Goal: Find specific page/section

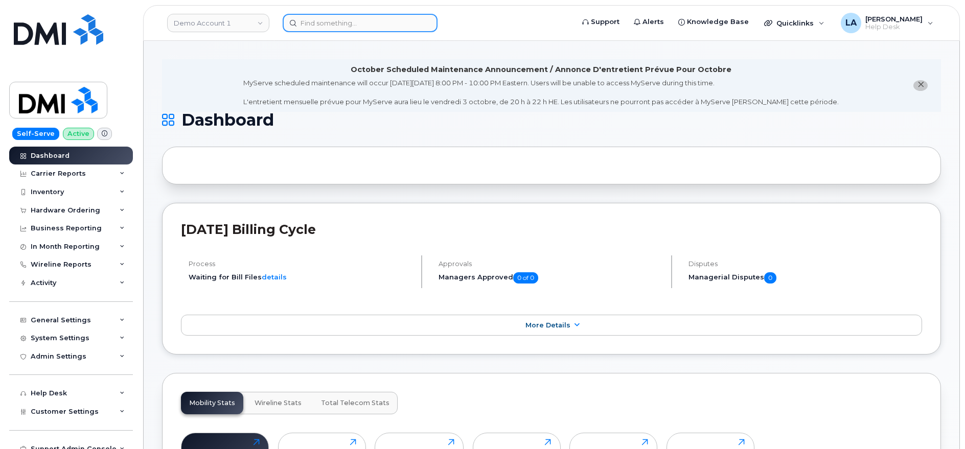
click at [318, 24] on input at bounding box center [360, 23] width 155 height 18
paste input "[PHONE_NUMBER]"
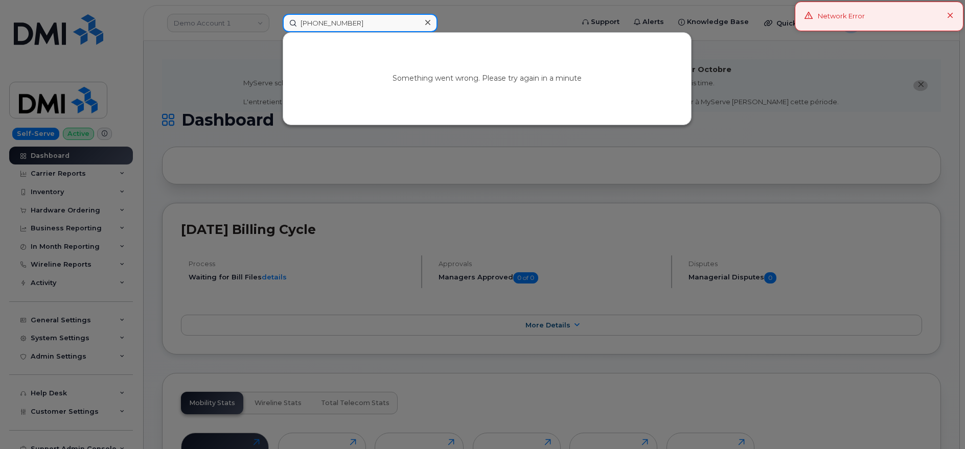
type input "[PHONE_NUMBER]"
drag, startPoint x: 766, startPoint y: 87, endPoint x: 779, endPoint y: 78, distance: 15.9
click at [767, 87] on div at bounding box center [482, 224] width 965 height 449
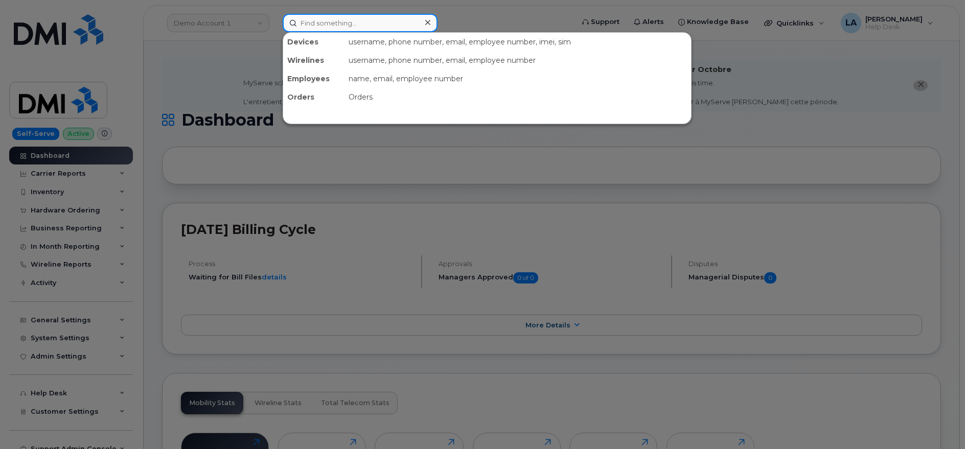
click at [361, 25] on input at bounding box center [360, 23] width 155 height 18
paste input "301149"
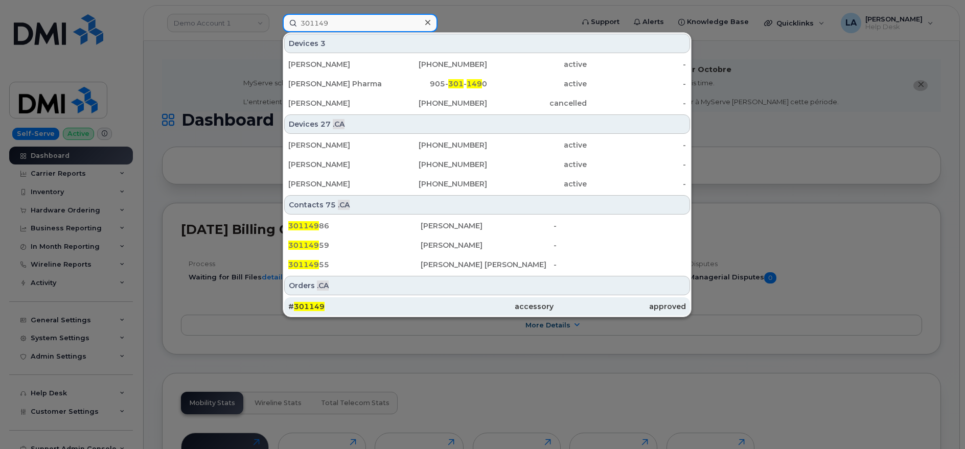
type input "301149"
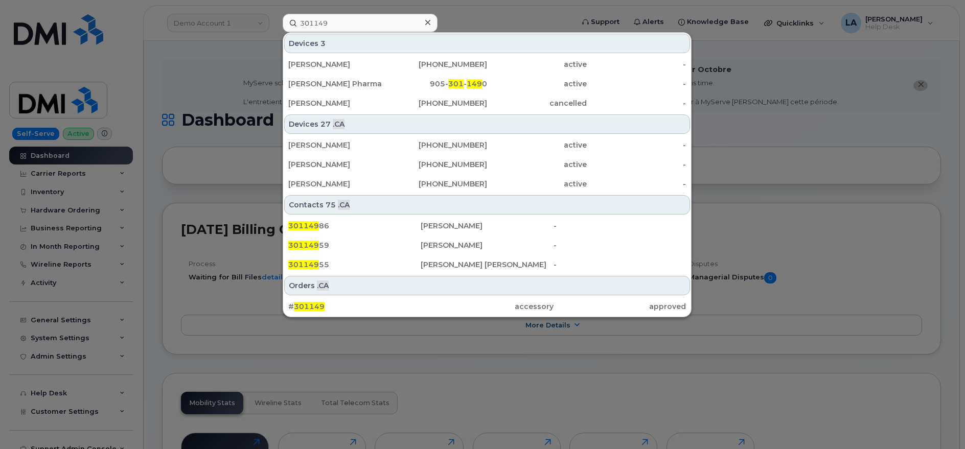
drag, startPoint x: 321, startPoint y: 308, endPoint x: 279, endPoint y: 113, distance: 199.3
click at [321, 308] on span "301149" at bounding box center [309, 306] width 31 height 9
